Goal: Find specific page/section: Find specific page/section

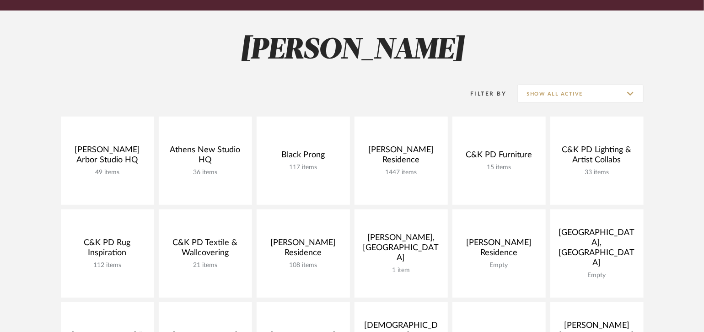
scroll to position [112, 0]
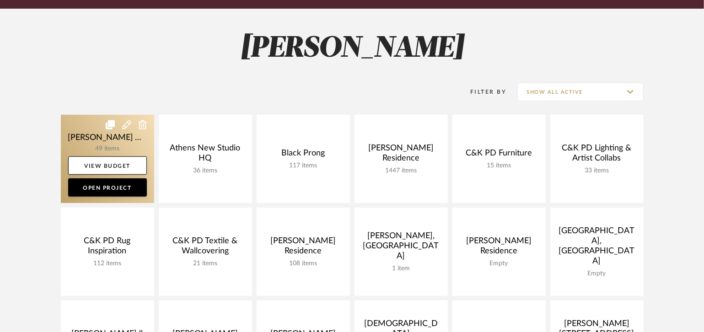
click at [120, 138] on link at bounding box center [107, 159] width 93 height 88
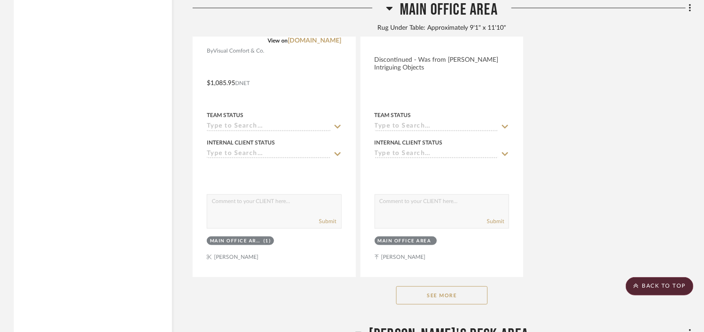
click at [434, 286] on button "See More" at bounding box center [441, 295] width 91 height 18
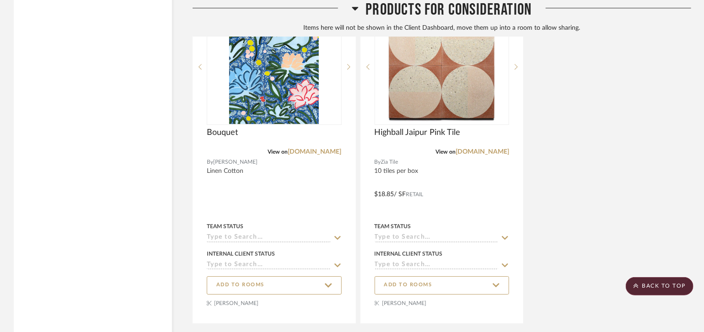
scroll to position [7618, 0]
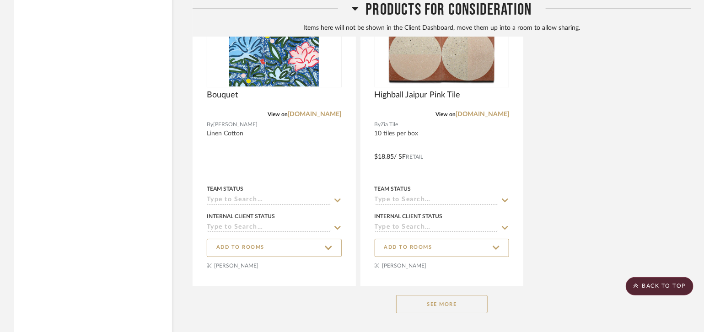
click at [435, 295] on button "See More" at bounding box center [441, 304] width 91 height 18
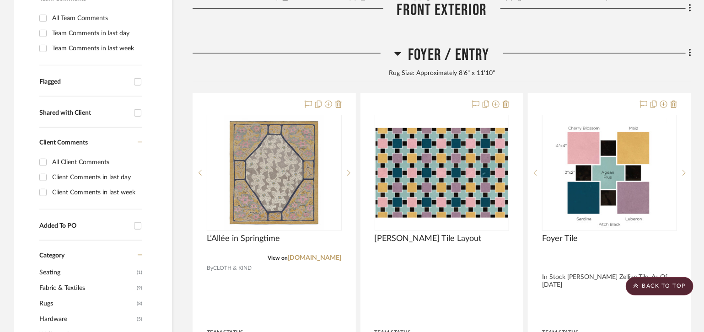
scroll to position [0, 0]
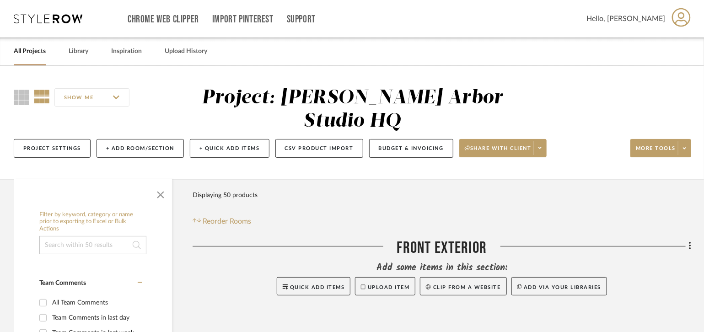
click at [37, 54] on link "All Projects" at bounding box center [30, 51] width 32 height 12
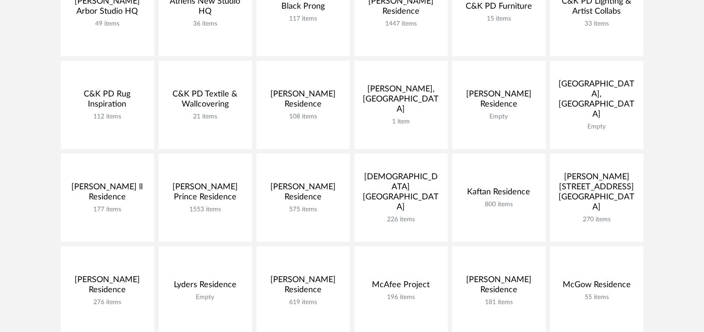
scroll to position [289, 0]
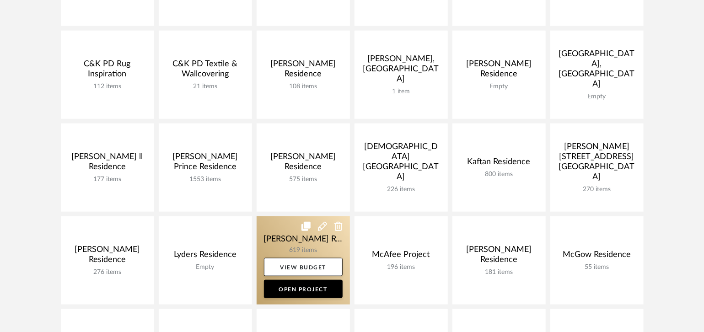
click at [285, 236] on link at bounding box center [303, 260] width 93 height 88
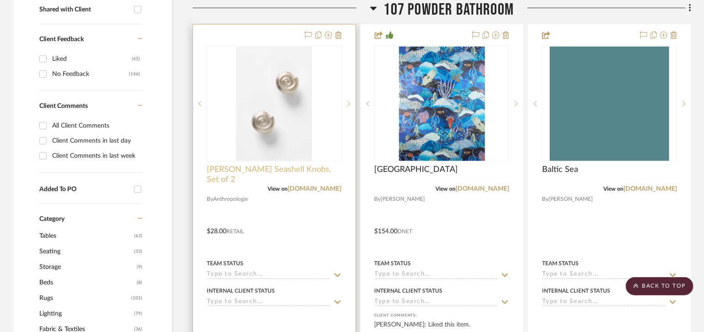
scroll to position [383, 0]
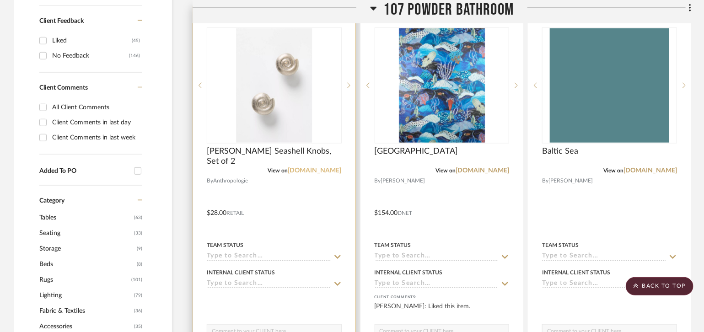
click at [308, 170] on link "[DOMAIN_NAME]" at bounding box center [315, 170] width 54 height 6
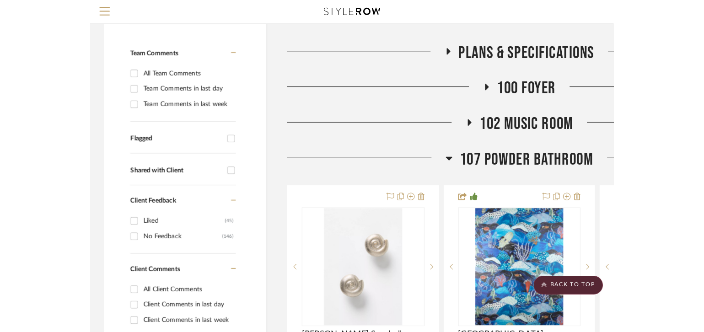
scroll to position [0, 0]
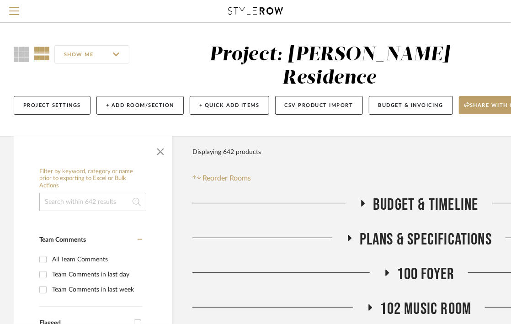
click at [237, 55] on div "Project: Marupudi Dang Residence" at bounding box center [330, 66] width 241 height 43
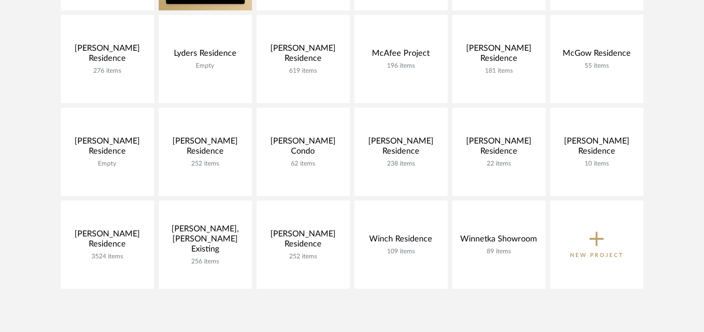
scroll to position [533, 0]
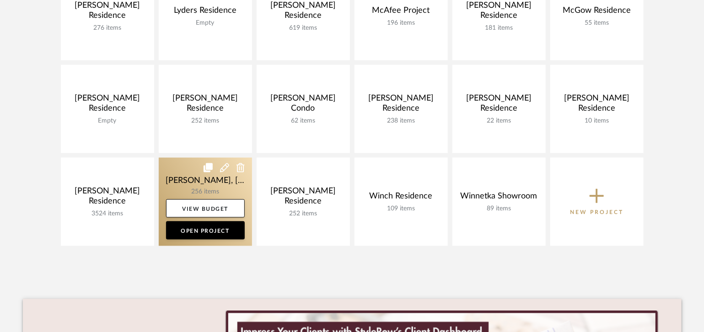
click at [181, 184] on link at bounding box center [205, 202] width 93 height 88
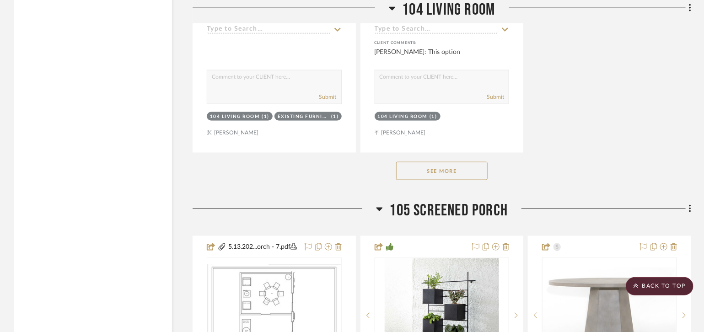
scroll to position [5326, 0]
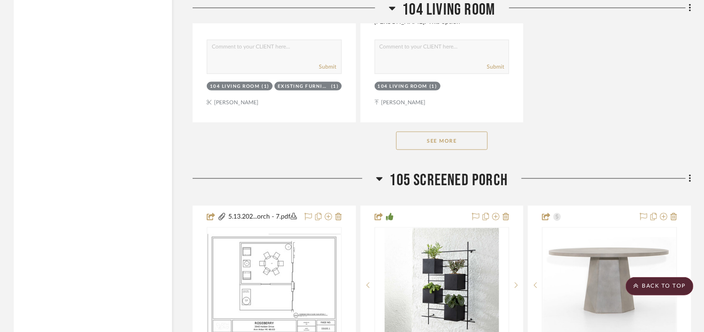
click at [415, 132] on button "See More" at bounding box center [441, 141] width 91 height 18
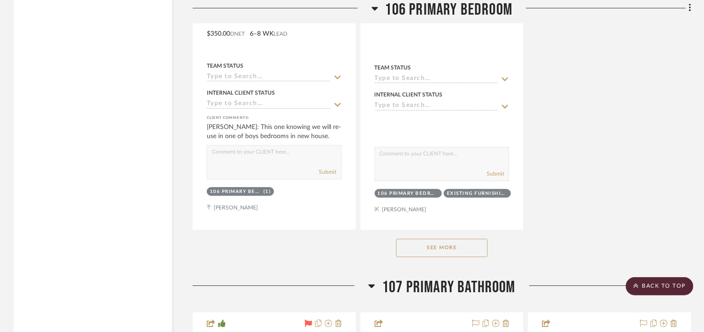
scroll to position [9080, 0]
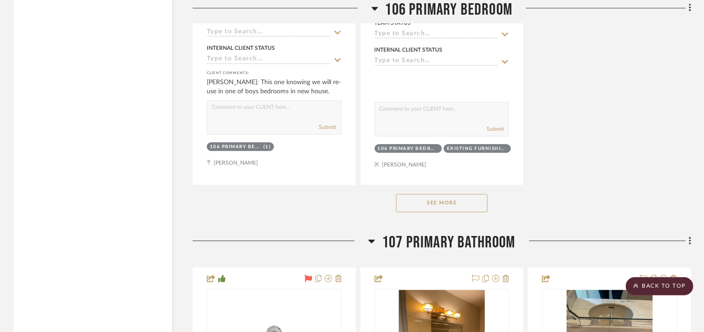
click at [434, 194] on button "See More" at bounding box center [441, 203] width 91 height 18
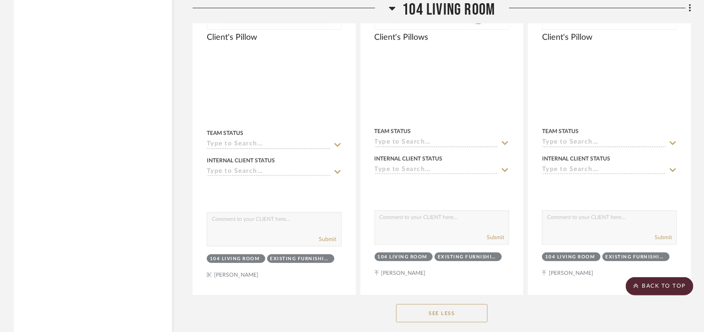
scroll to position [6468, 0]
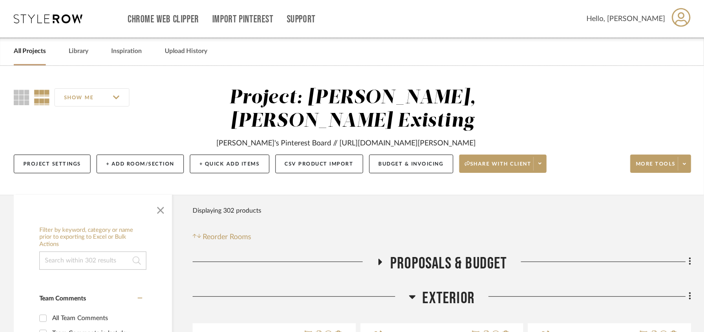
scroll to position [322, 0]
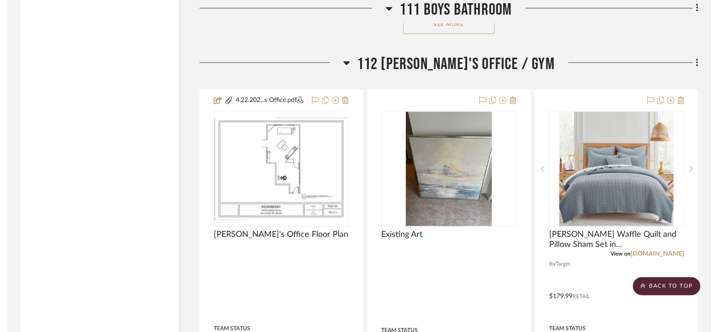
scroll to position [13665, 0]
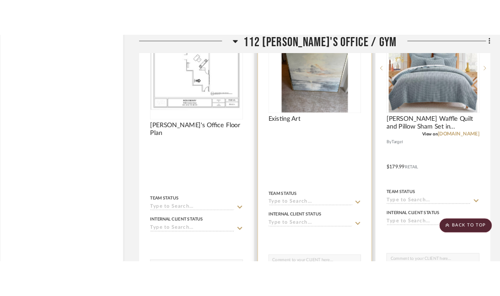
scroll to position [13801, 13]
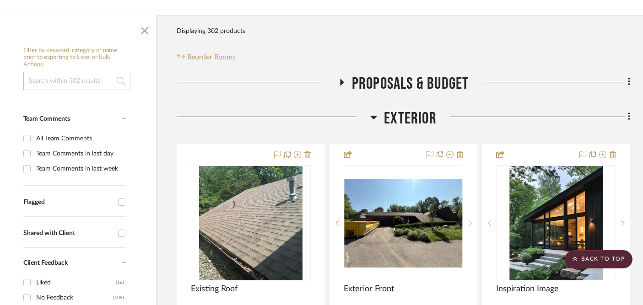
scroll to position [0, 16]
